Goal: Task Accomplishment & Management: Complete application form

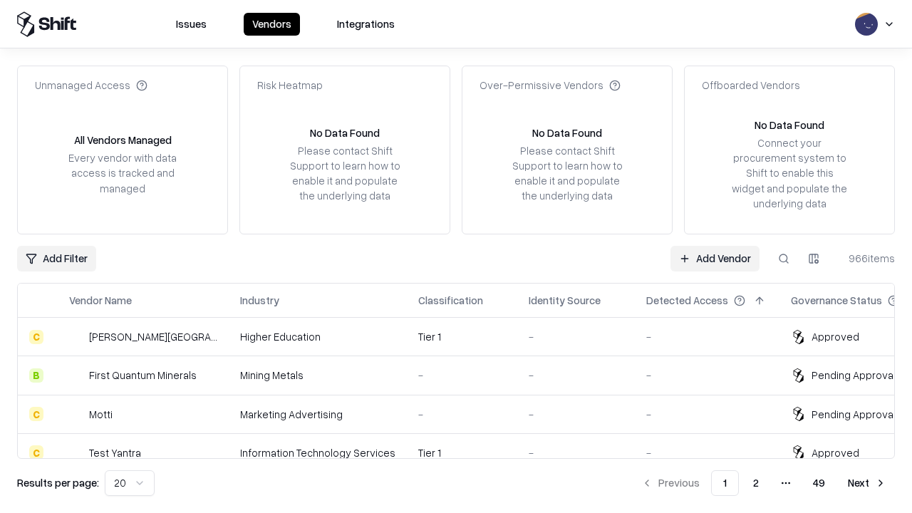
click at [715, 258] on link "Add Vendor" at bounding box center [715, 259] width 89 height 26
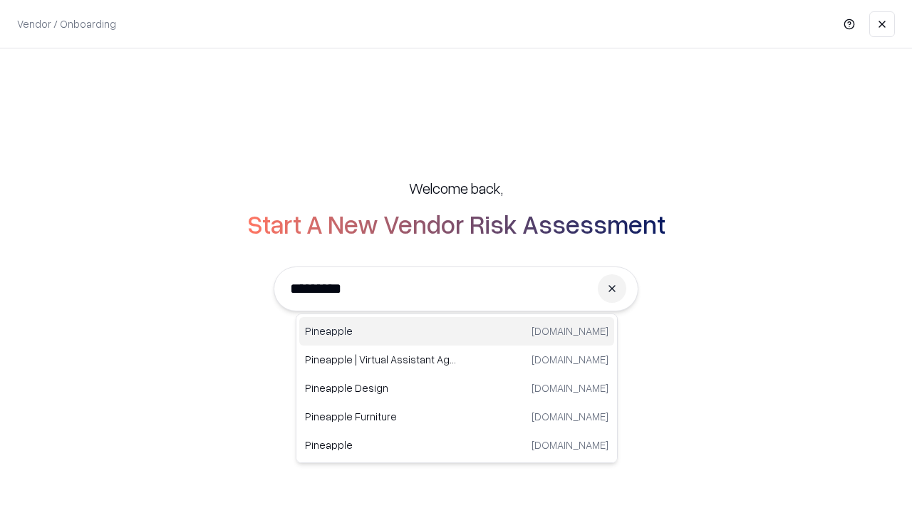
click at [457, 331] on div "Pineapple [DOMAIN_NAME]" at bounding box center [456, 331] width 315 height 29
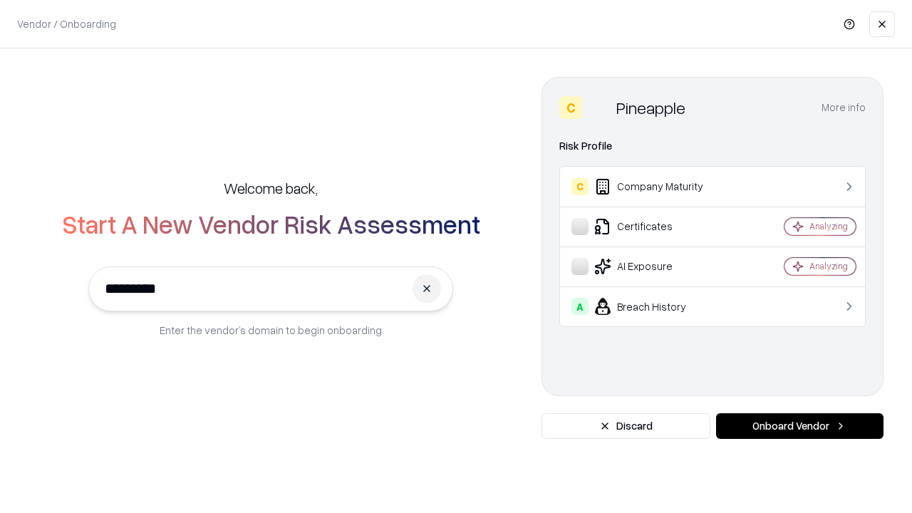
type input "*********"
click at [800, 426] on button "Onboard Vendor" at bounding box center [799, 426] width 167 height 26
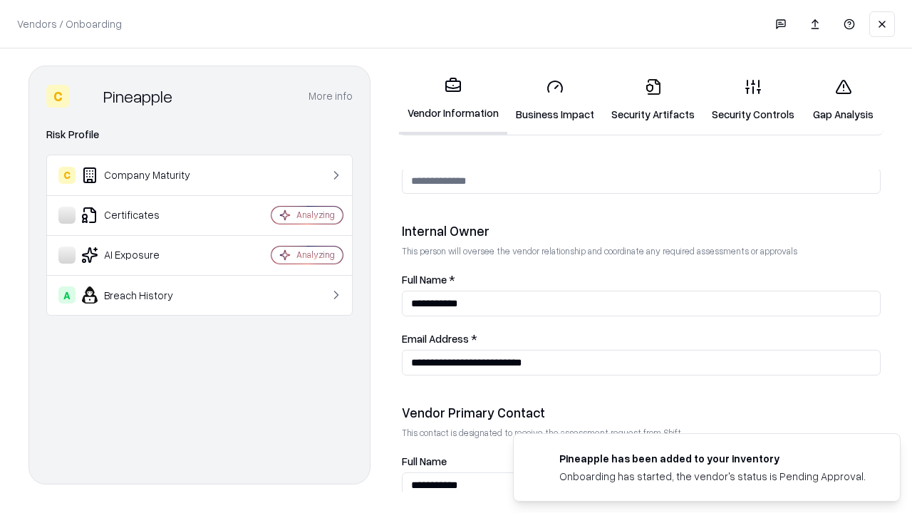
scroll to position [738, 0]
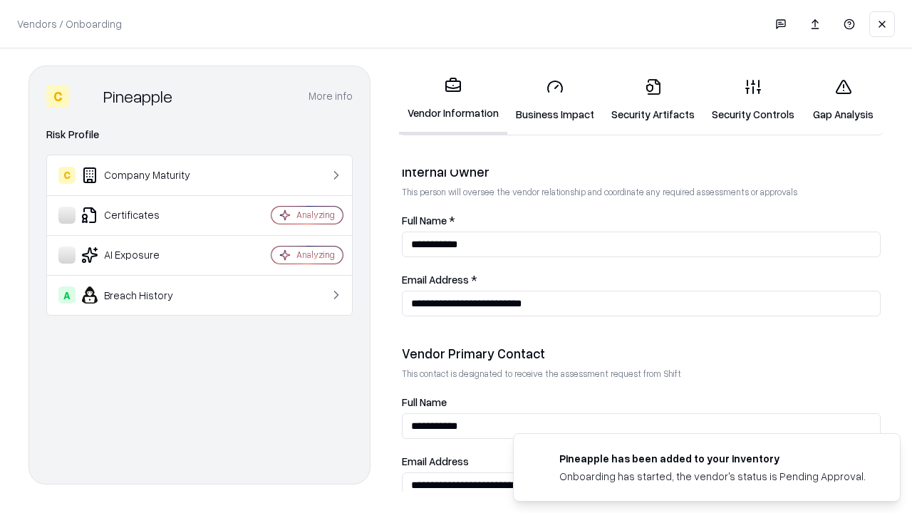
click at [653, 100] on link "Security Artifacts" at bounding box center [653, 100] width 100 height 66
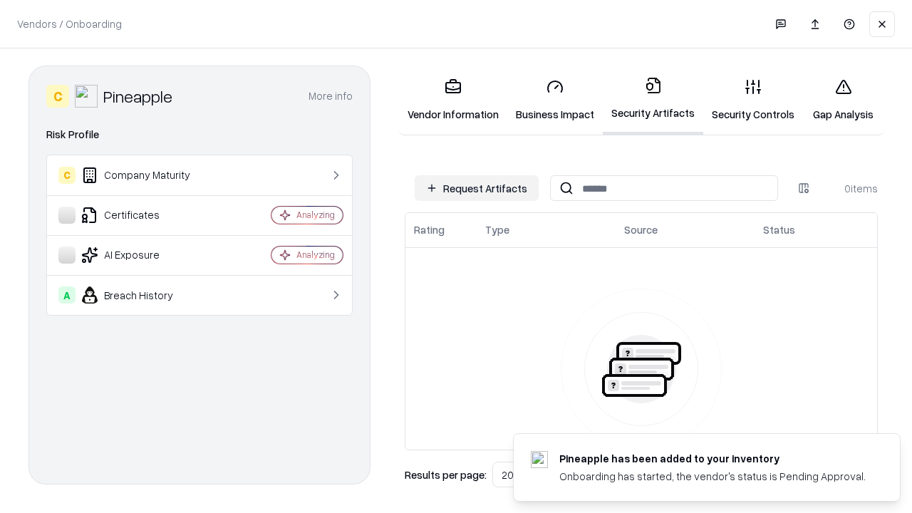
click at [477, 188] on button "Request Artifacts" at bounding box center [477, 188] width 124 height 26
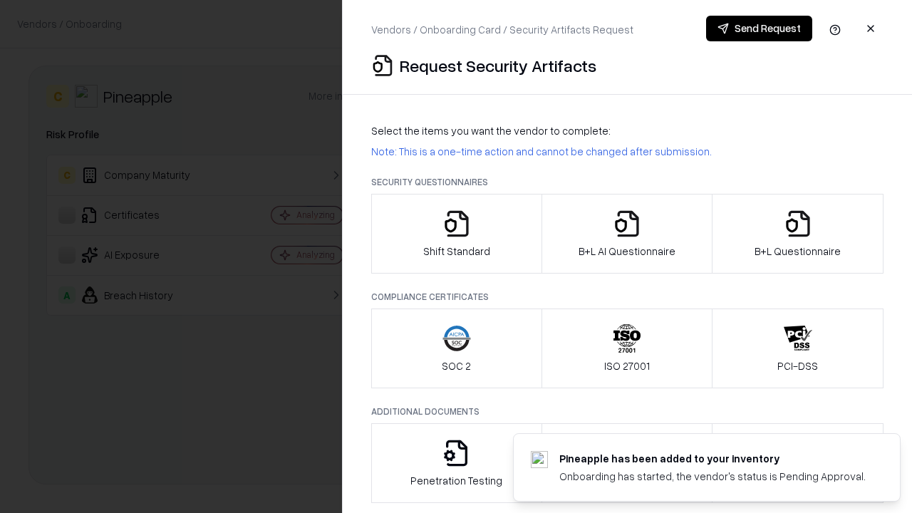
click at [797, 234] on icon "button" at bounding box center [798, 224] width 29 height 29
click at [626, 234] on icon "button" at bounding box center [627, 224] width 29 height 29
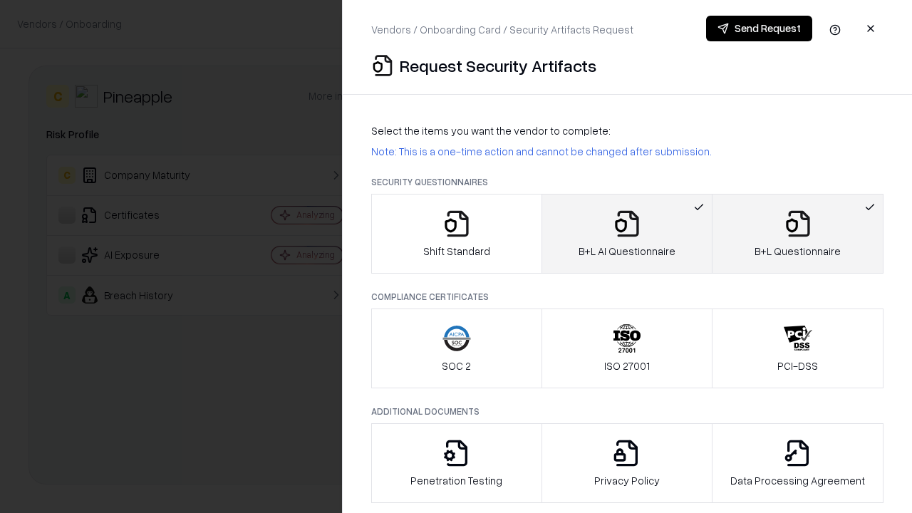
click at [759, 29] on button "Send Request" at bounding box center [759, 29] width 106 height 26
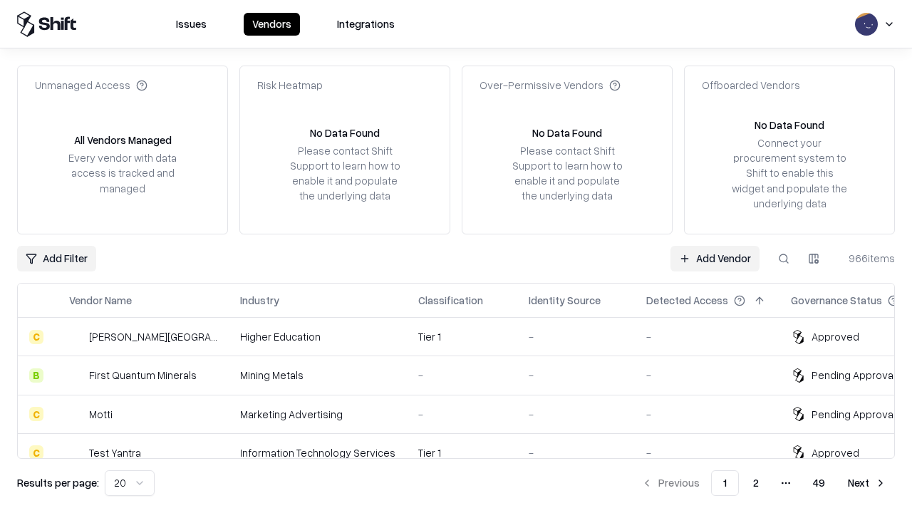
click at [784, 258] on button at bounding box center [784, 259] width 26 height 26
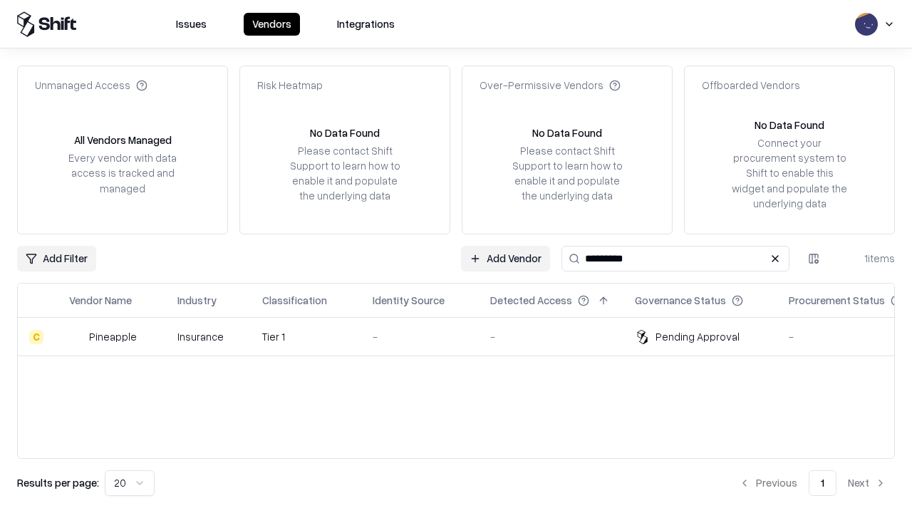
type input "*********"
click at [465, 336] on div "-" at bounding box center [420, 336] width 95 height 15
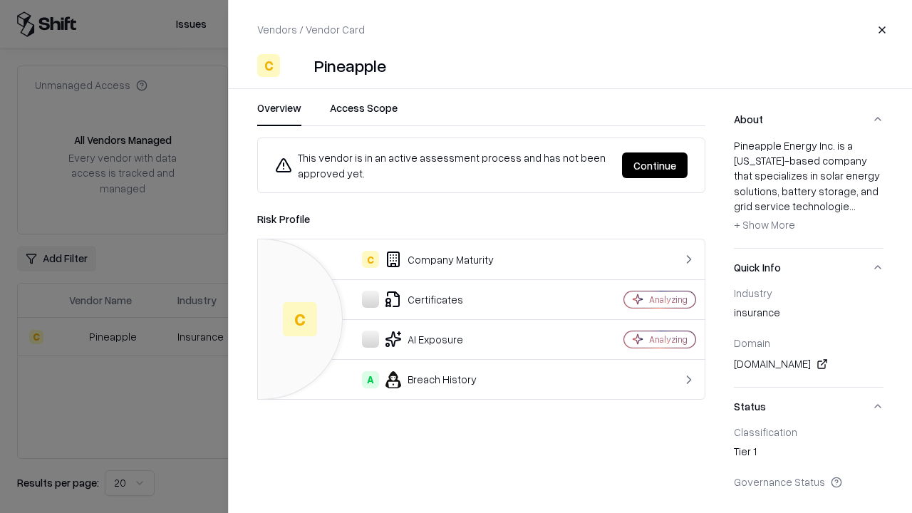
click at [655, 165] on button "Continue" at bounding box center [655, 166] width 66 height 26
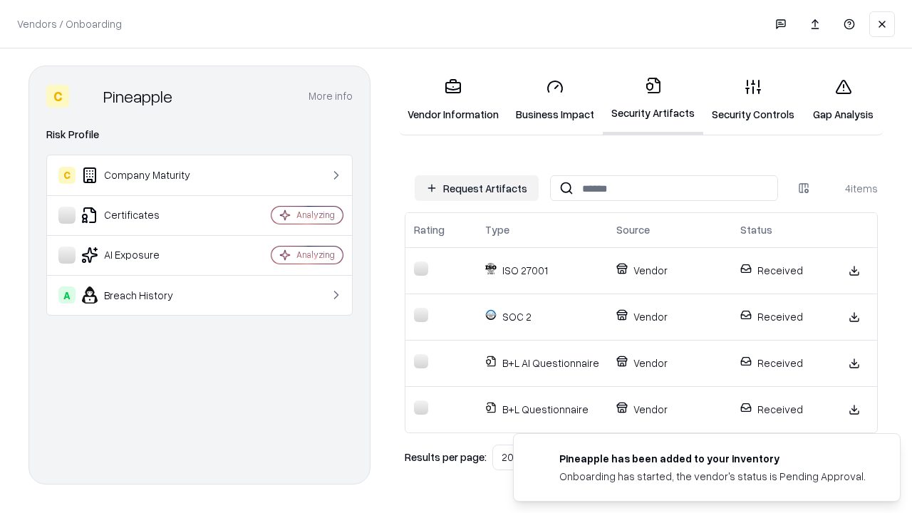
click at [843, 100] on link "Gap Analysis" at bounding box center [843, 100] width 81 height 66
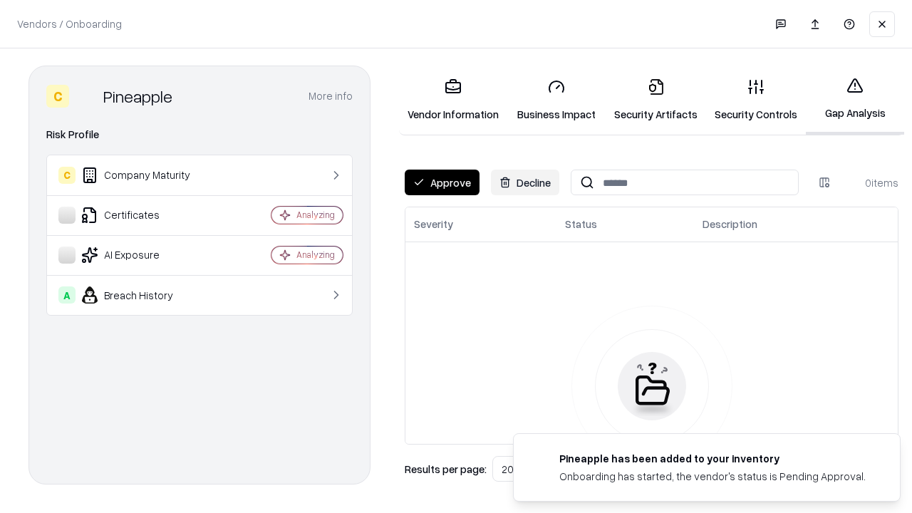
click at [442, 182] on button "Approve" at bounding box center [442, 183] width 75 height 26
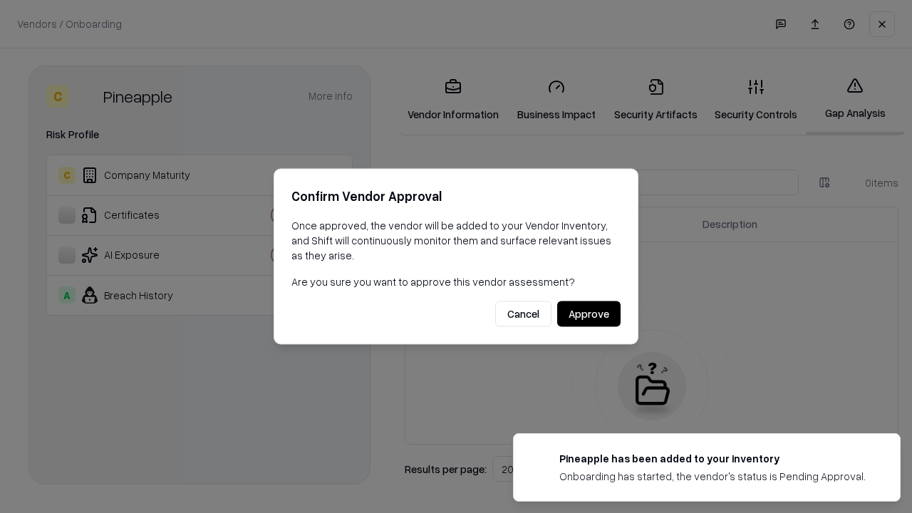
click at [589, 314] on button "Approve" at bounding box center [588, 314] width 63 height 26
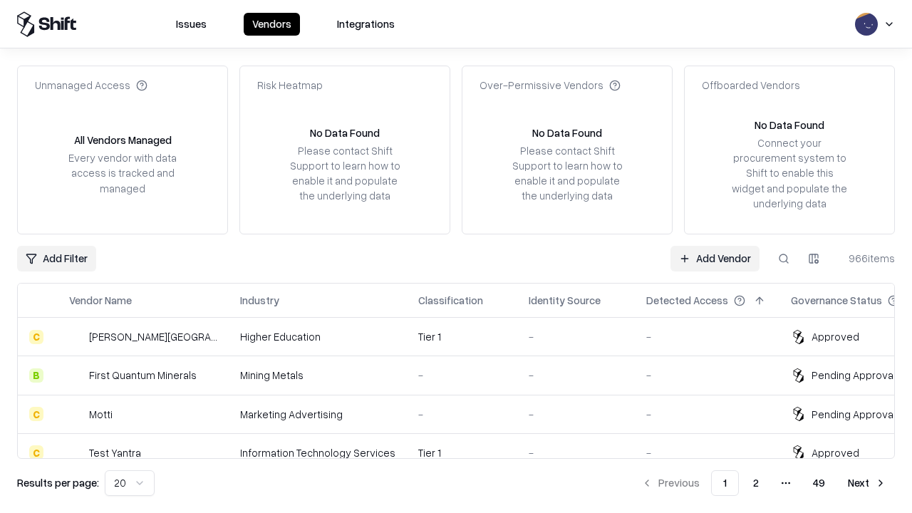
type input "*********"
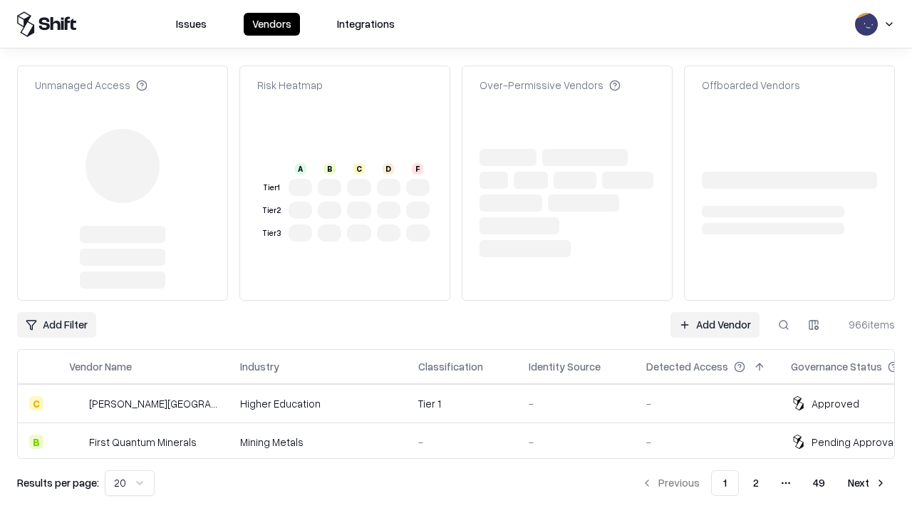
click at [715, 312] on link "Add Vendor" at bounding box center [715, 325] width 89 height 26
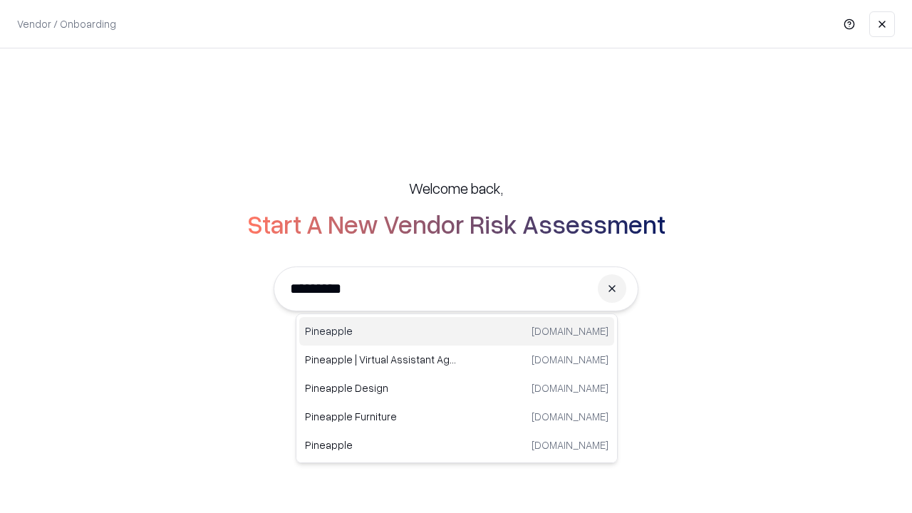
click at [457, 331] on div "Pineapple [DOMAIN_NAME]" at bounding box center [456, 331] width 315 height 29
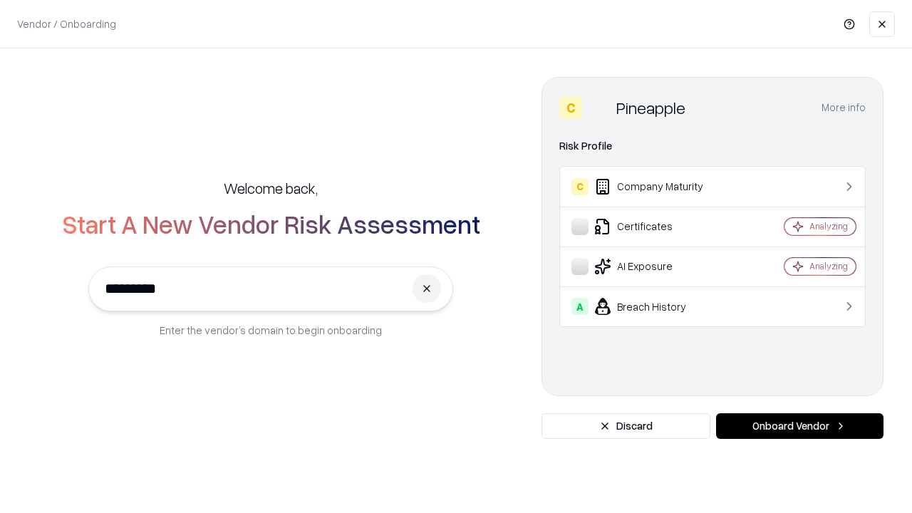
type input "*********"
click at [800, 426] on button "Onboard Vendor" at bounding box center [799, 426] width 167 height 26
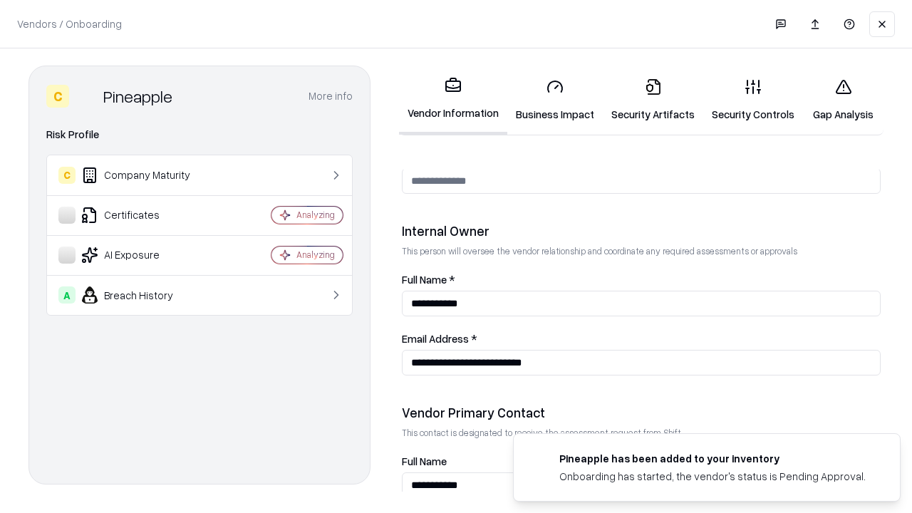
scroll to position [738, 0]
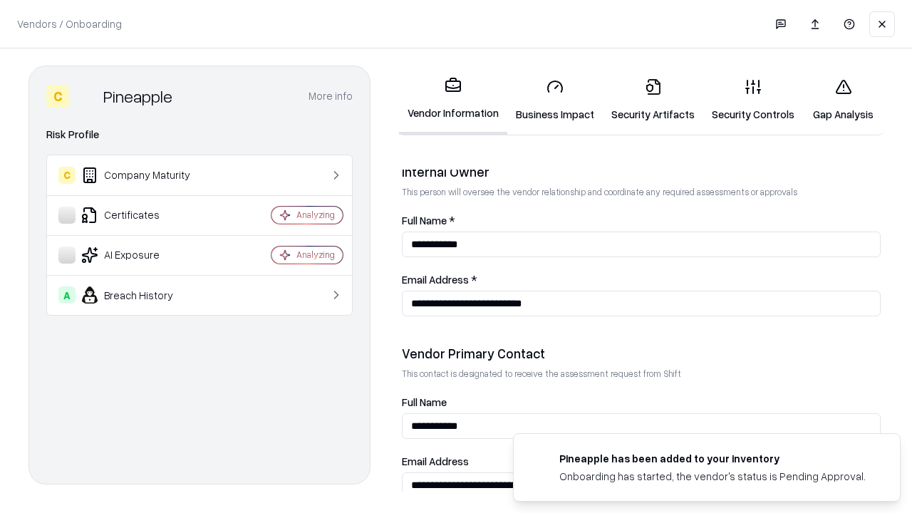
click at [843, 100] on link "Gap Analysis" at bounding box center [843, 100] width 81 height 66
